Goal: Task Accomplishment & Management: Use online tool/utility

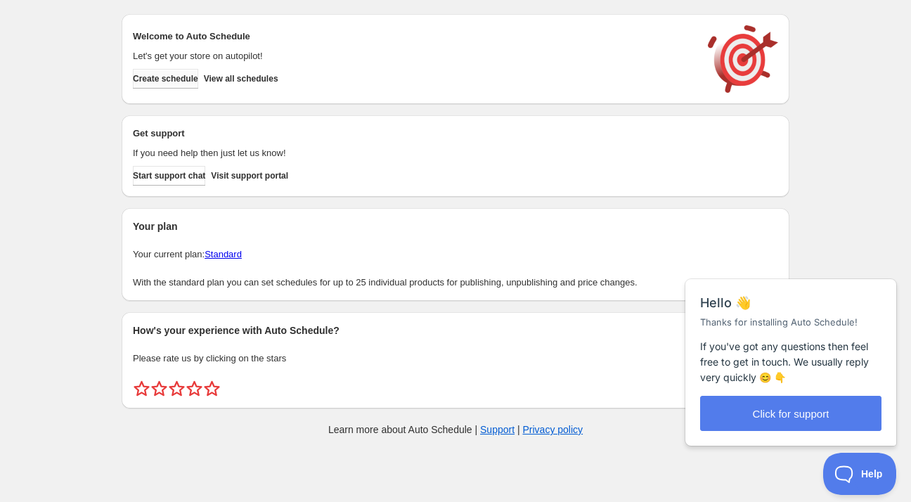
click at [165, 79] on span "Create schedule" at bounding box center [165, 78] width 65 height 11
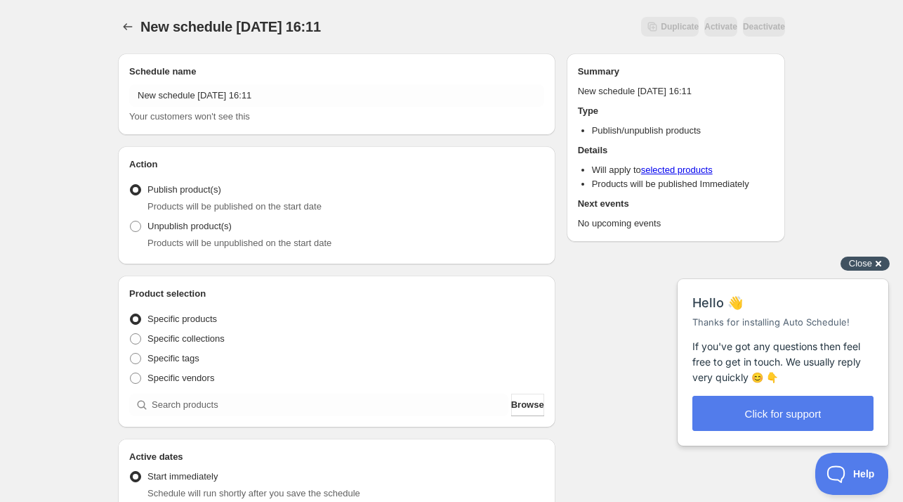
click at [869, 265] on span "Close" at bounding box center [860, 263] width 23 height 11
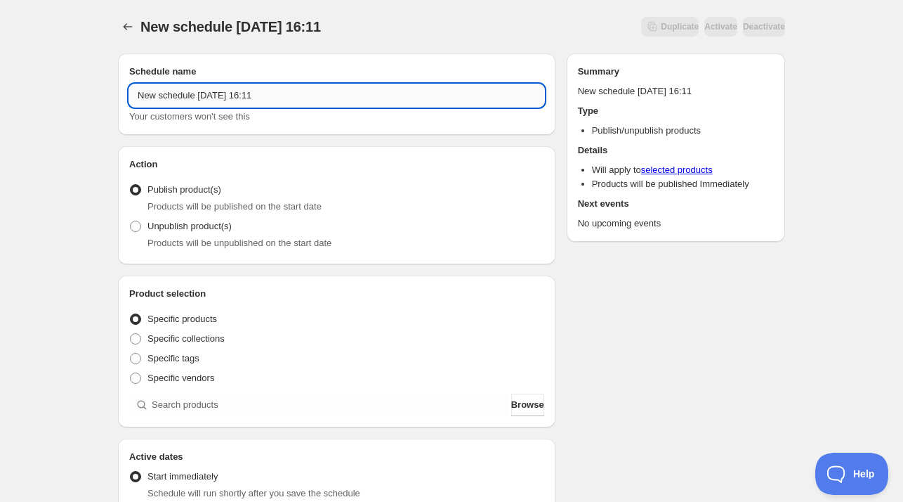
click at [318, 91] on input "New schedule [DATE] 16:11" at bounding box center [336, 95] width 415 height 22
drag, startPoint x: 293, startPoint y: 94, endPoint x: 96, endPoint y: 101, distance: 197.5
paste input "PROMOSI [DATE] ([DATE] - [DATE])"
type input "PROMOSI [DATE] ([DATE] - [DATE])"
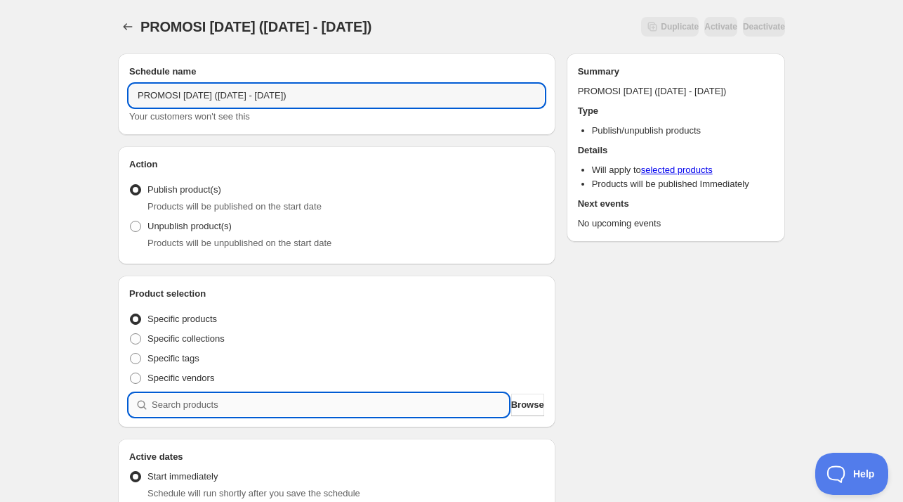
click at [219, 405] on input "search" at bounding box center [330, 404] width 357 height 22
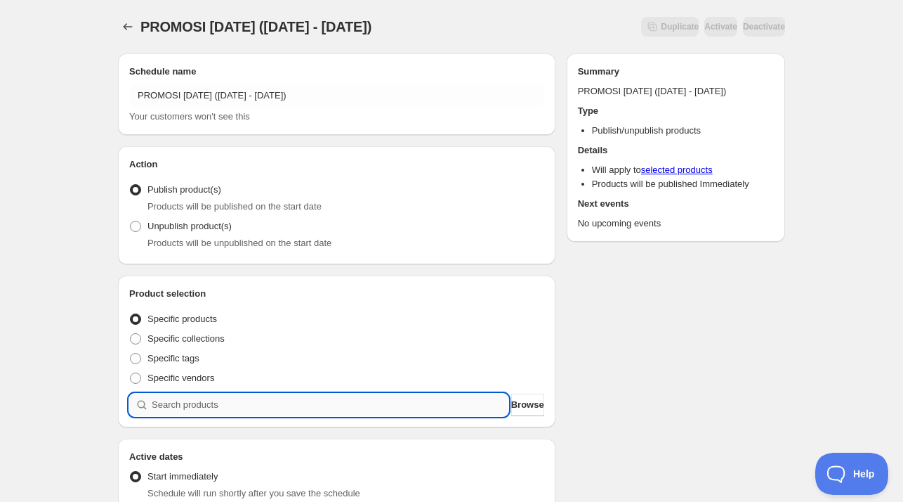
click at [193, 407] on input "search" at bounding box center [330, 404] width 357 height 22
paste input "Promo [DATE] Diabetic Care Set"
type input "Promo [DATE] Diabetic Care Set"
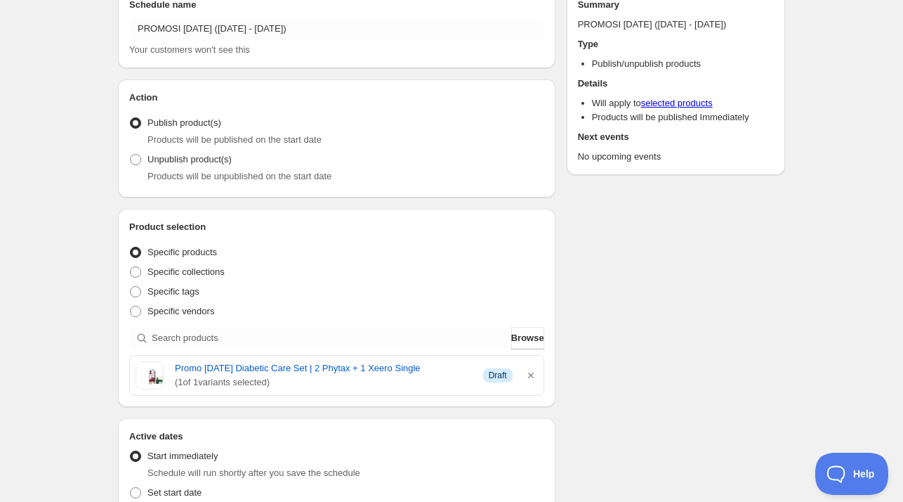
scroll to position [70, 0]
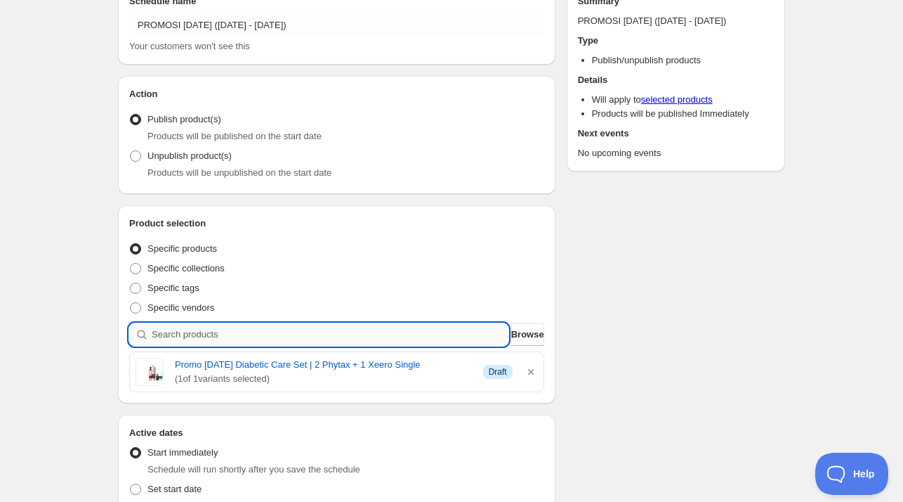
click at [315, 338] on input "search" at bounding box center [330, 334] width 357 height 22
click at [201, 339] on input "search" at bounding box center [330, 334] width 357 height 22
click at [230, 336] on input "search" at bounding box center [330, 334] width 357 height 22
paste input "Promo [DATE] Mind Booster Set"
type input "Promo [DATE] Mind Booster Set"
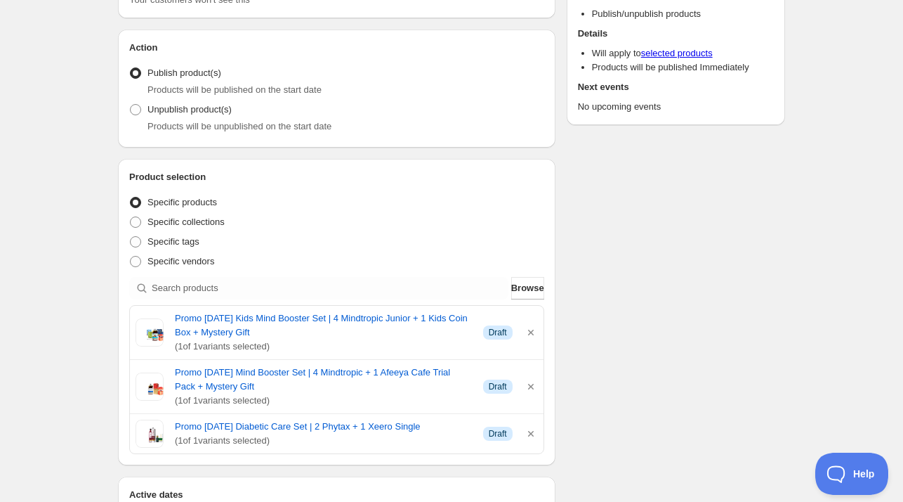
scroll to position [141, 0]
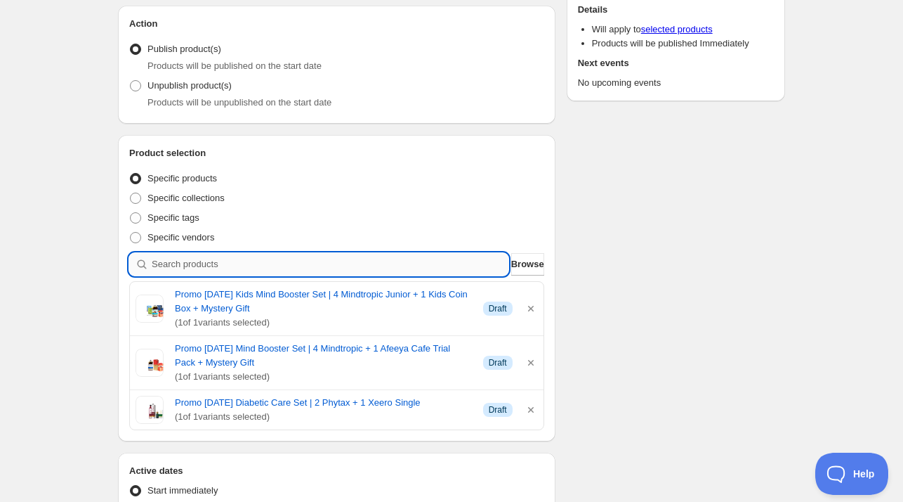
click at [333, 268] on input "search" at bounding box center [330, 264] width 357 height 22
click at [233, 262] on input "search" at bounding box center [330, 264] width 357 height 22
paste input "Promo [DATE] Family Immune Booster Set"
type input "Promo [DATE] Family Immune Booster Set"
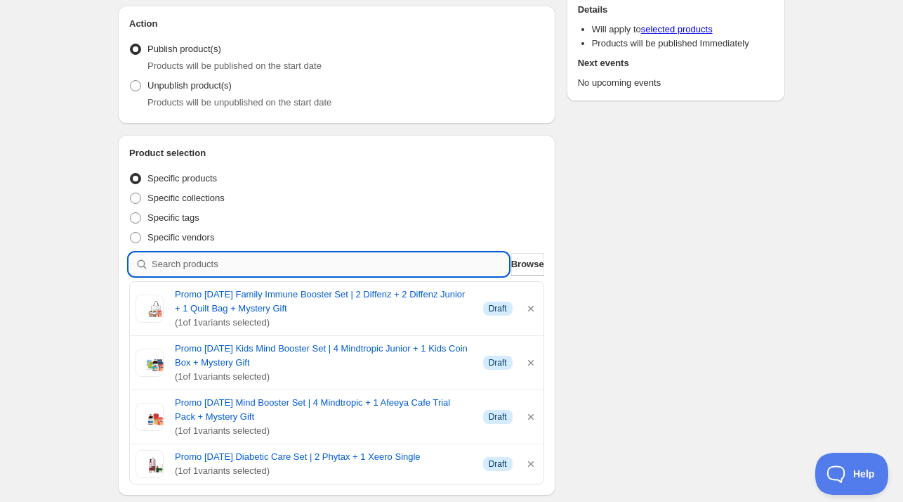
click at [282, 263] on input "search" at bounding box center [330, 264] width 357 height 22
paste input "Promo [DATE] Ashwa Olive Luxe Set"
type input "Promo [DATE] Ashwa Olive Luxe Set"
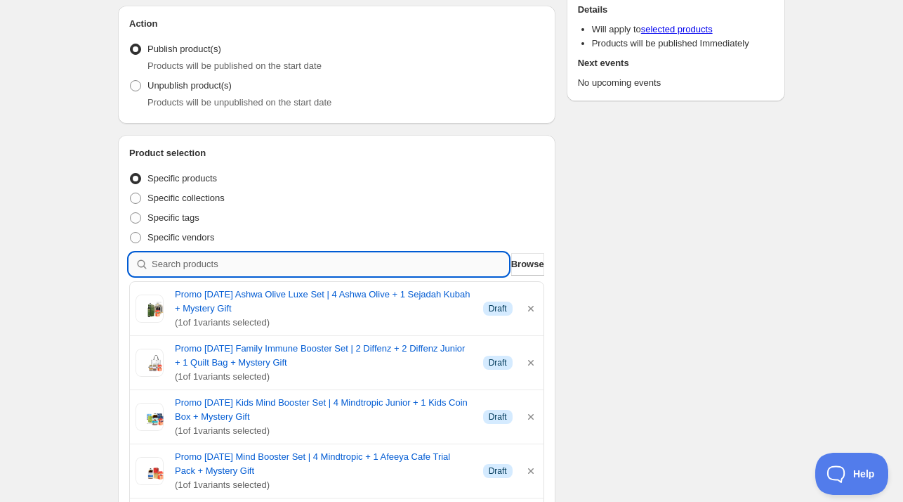
click at [208, 266] on input "search" at bounding box center [330, 264] width 357 height 22
paste input "Promo [DATE] Happy Tummy Set"
type input "Promo [DATE] Happy Tummy Set"
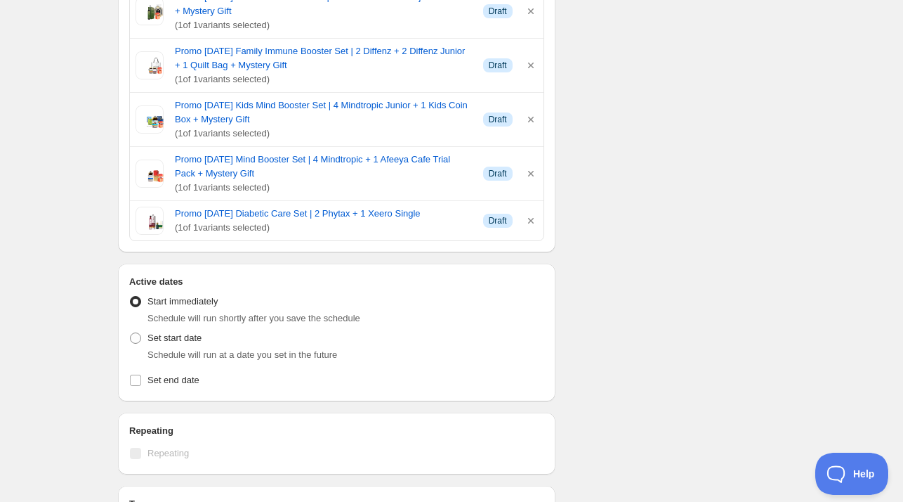
scroll to position [562, 0]
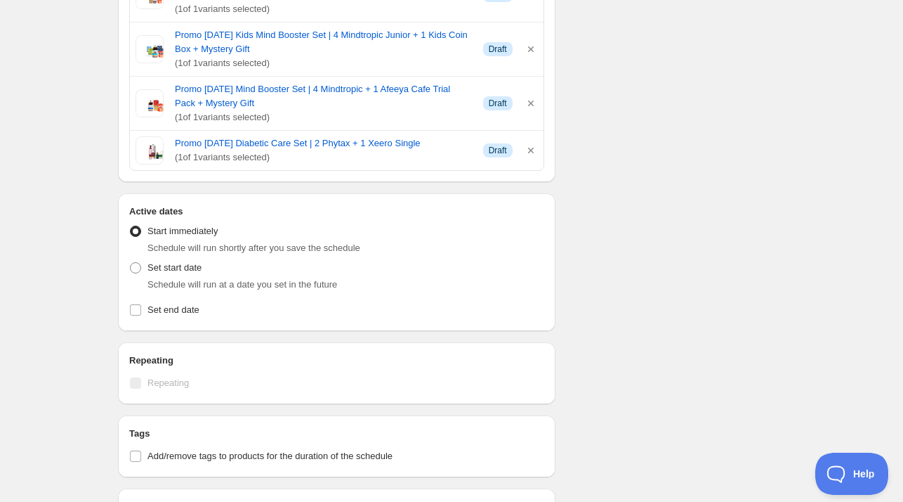
click at [211, 271] on div "Set start date Schedule will run at a date you set in the future" at bounding box center [336, 275] width 415 height 34
click at [160, 266] on span "Set start date" at bounding box center [175, 267] width 54 height 11
click at [131, 263] on input "Set start date" at bounding box center [130, 262] width 1 height 1
radio input "true"
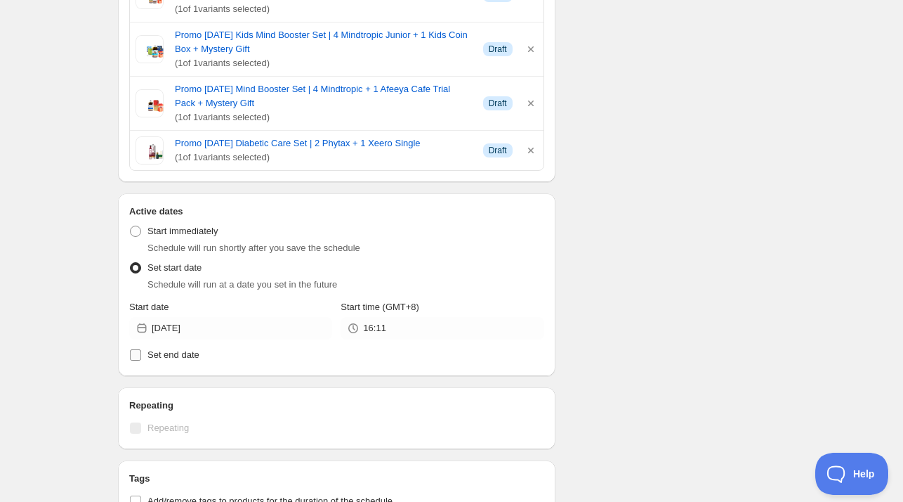
click at [148, 358] on span "Set end date" at bounding box center [174, 354] width 52 height 11
click at [141, 358] on input "Set end date" at bounding box center [135, 354] width 11 height 11
checkbox input "true"
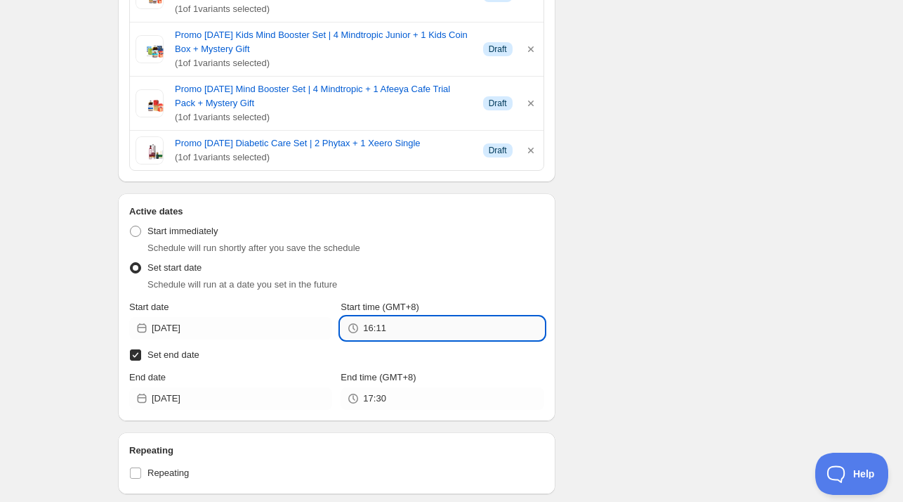
click at [389, 322] on input "16:11" at bounding box center [453, 328] width 181 height 22
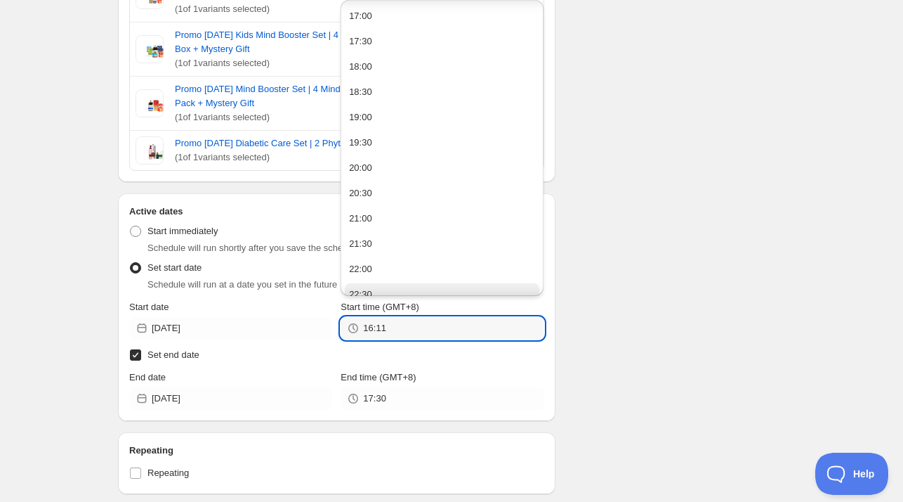
scroll to position [0, 0]
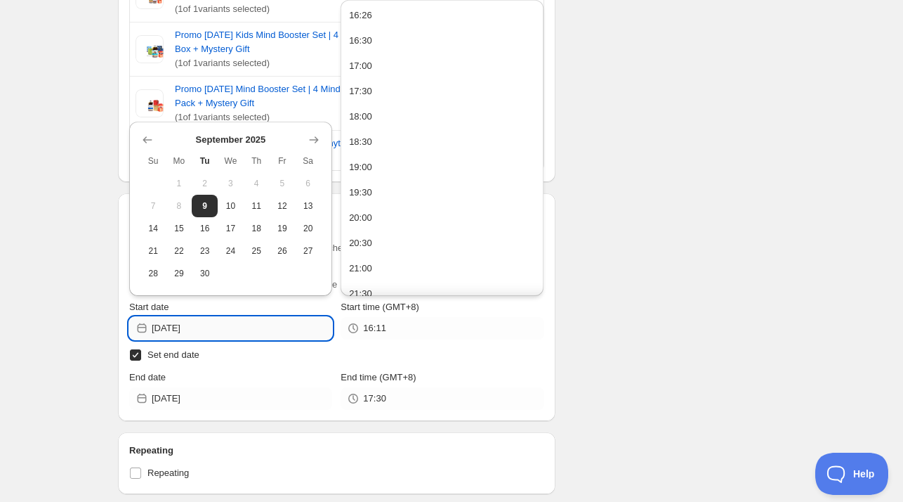
click at [221, 331] on input "[DATE]" at bounding box center [242, 328] width 181 height 22
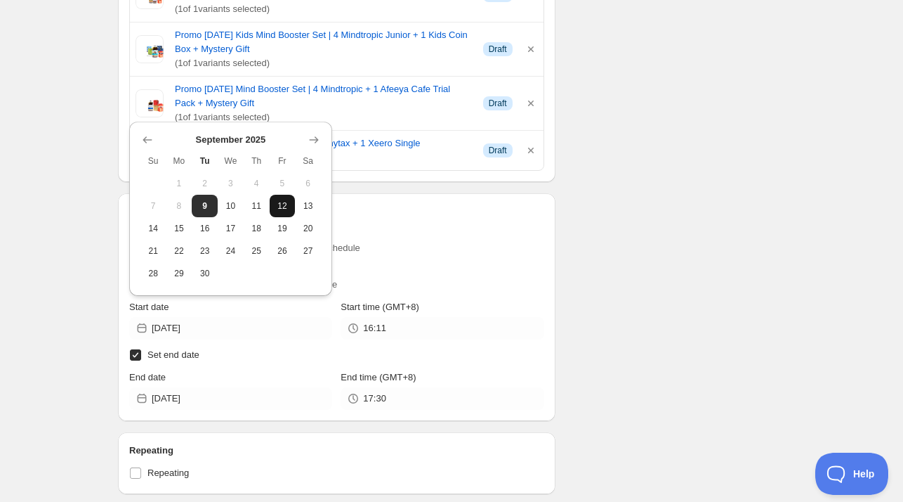
click at [287, 214] on button "12" at bounding box center [283, 206] width 26 height 22
type input "[DATE]"
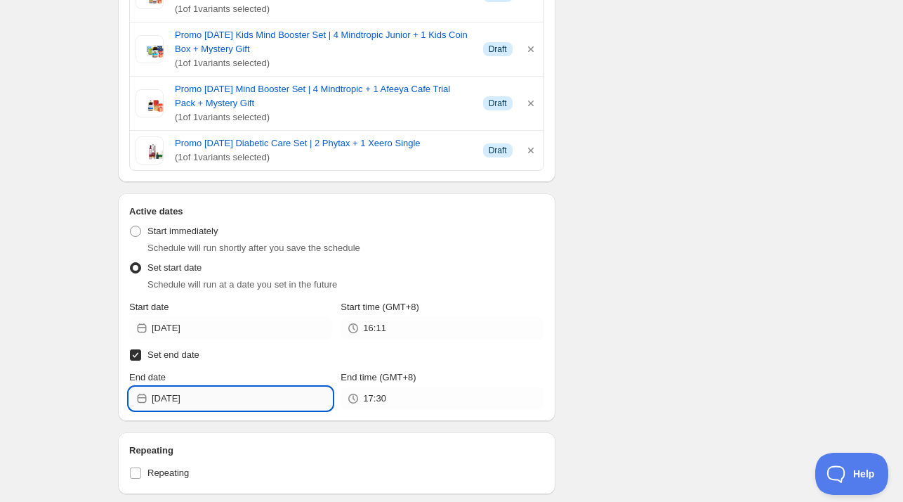
click at [209, 400] on input "[DATE]" at bounding box center [242, 398] width 181 height 22
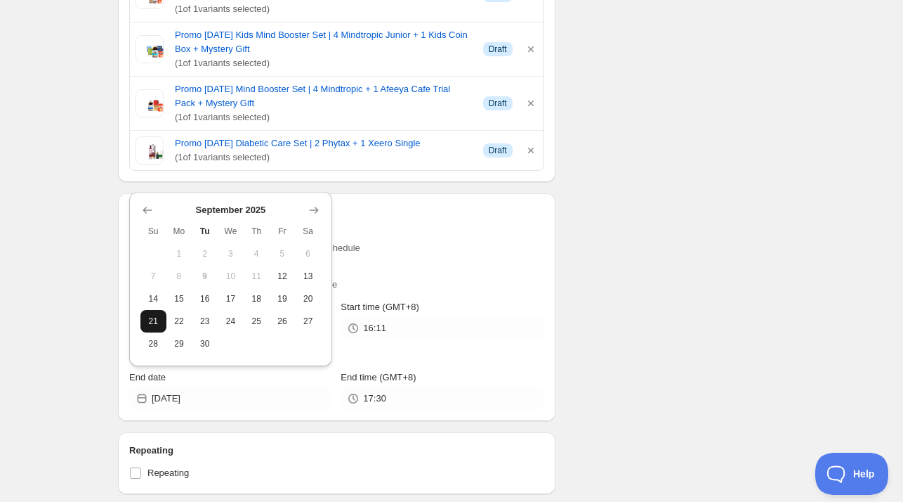
click at [161, 329] on button "21" at bounding box center [154, 321] width 26 height 22
type input "[DATE]"
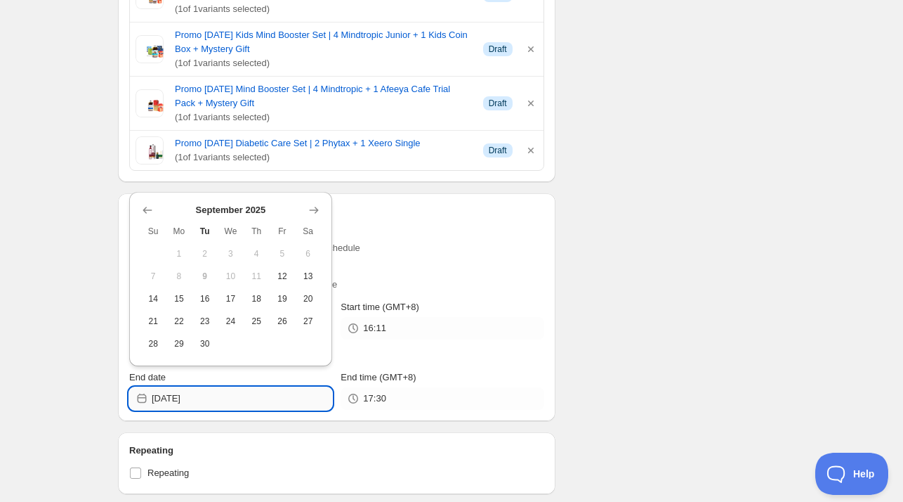
click at [212, 393] on input "[DATE]" at bounding box center [242, 398] width 181 height 22
click at [594, 307] on div "Schedule name PROMOSI [DATE] ([DATE] - [DATE]) Your customers won't see this Ac…" at bounding box center [446, 217] width 679 height 1475
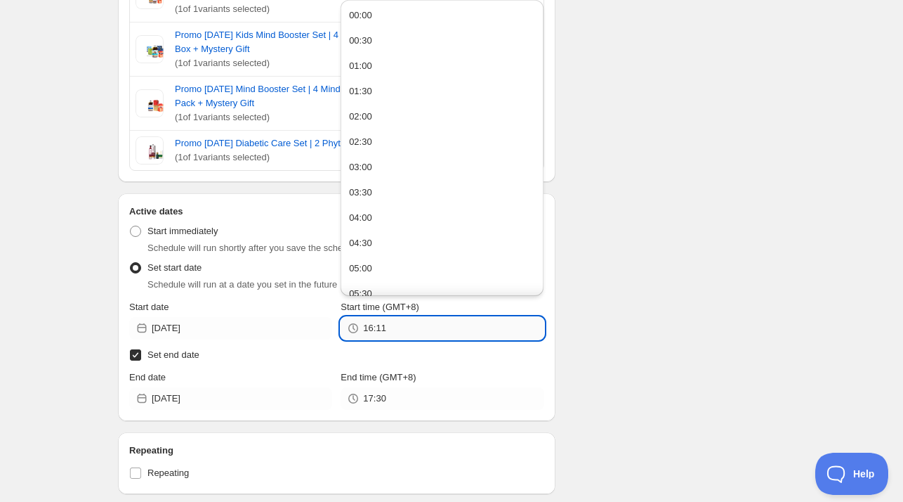
click at [412, 322] on input "16:11" at bounding box center [453, 328] width 181 height 22
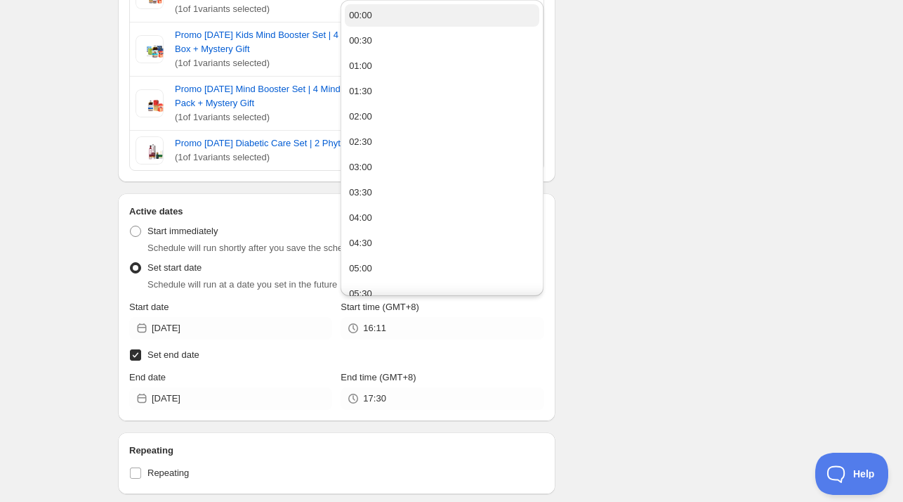
click at [372, 15] on button "00:00" at bounding box center [442, 15] width 195 height 22
type input "00:00"
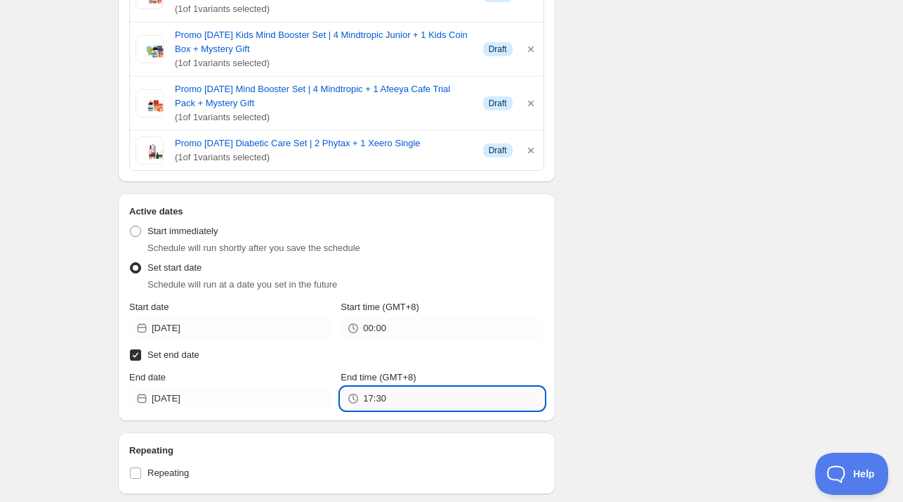
click at [386, 405] on input "17:30" at bounding box center [453, 398] width 181 height 22
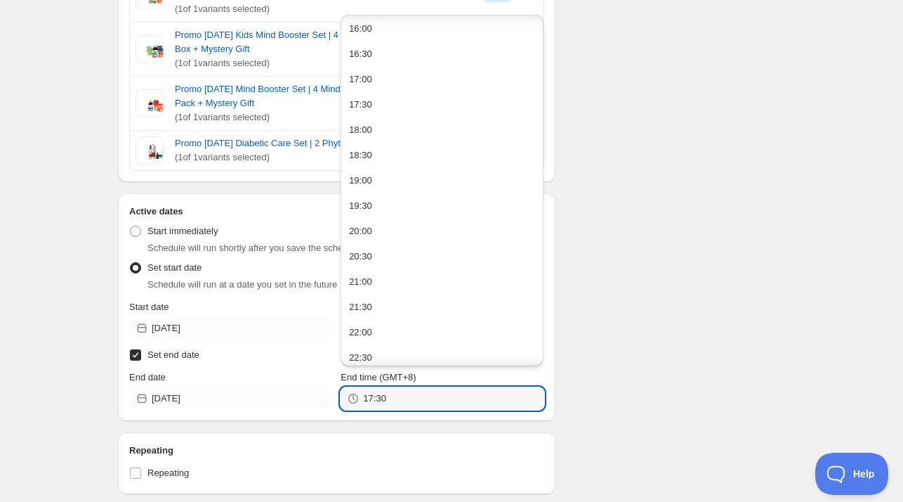
scroll to position [868, 0]
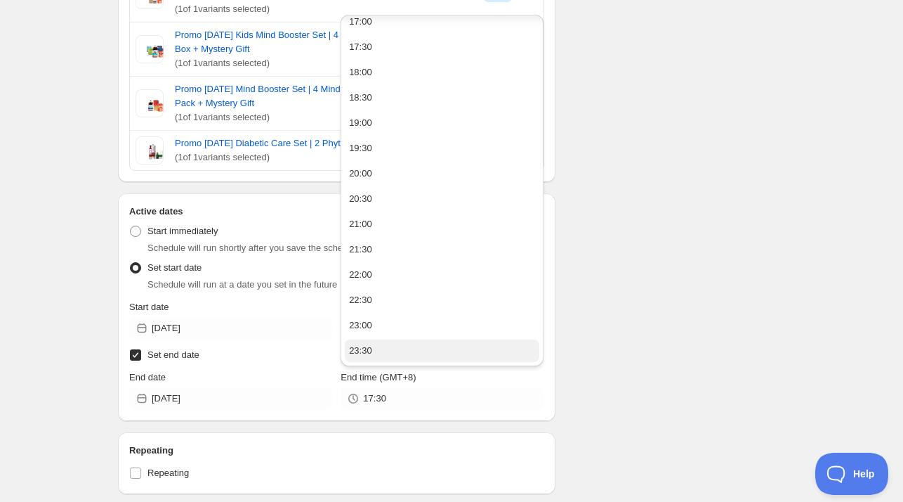
click at [395, 346] on button "23:30" at bounding box center [442, 350] width 195 height 22
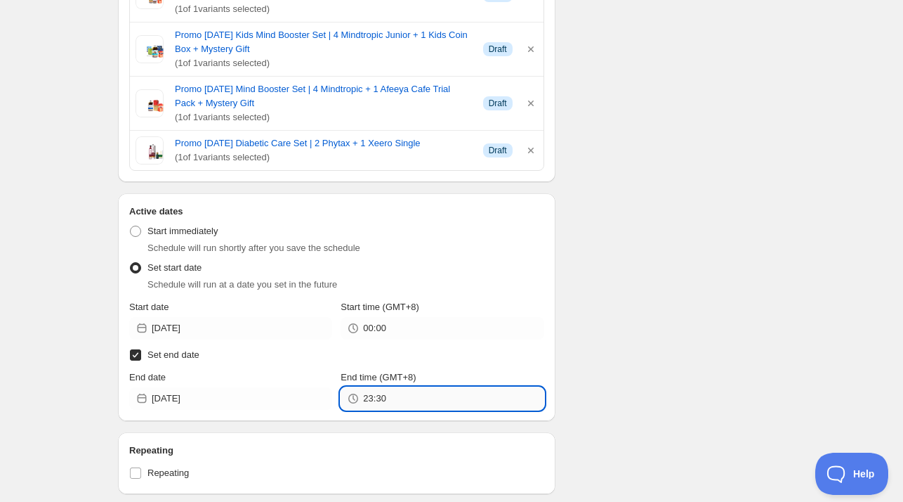
click at [393, 397] on input "23:30" at bounding box center [453, 398] width 181 height 22
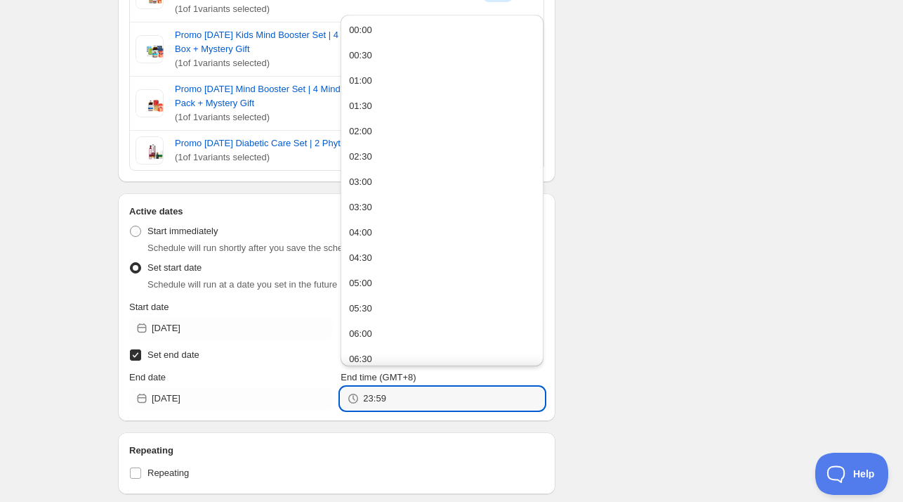
type input "23:59"
click at [647, 324] on div "Schedule name PROMOSI [DATE] ([DATE] - [DATE]) Your customers won't see this Ac…" at bounding box center [446, 217] width 679 height 1475
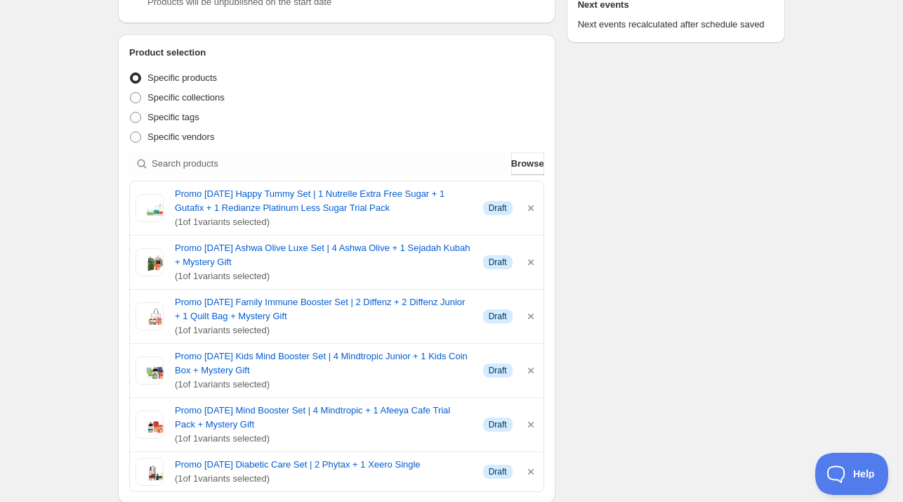
scroll to position [141, 0]
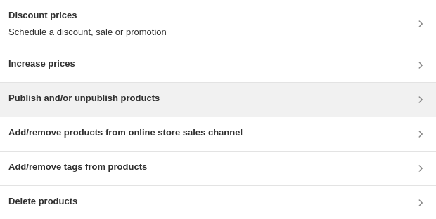
click at [124, 104] on h3 "Publish and/or unpublish products" at bounding box center [83, 98] width 151 height 14
